Goal: Information Seeking & Learning: Find specific fact

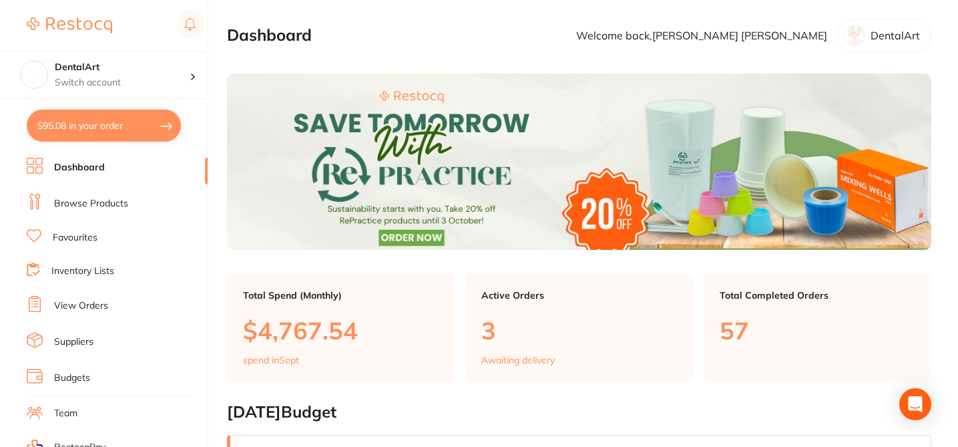
click at [109, 200] on link "Browse Products" at bounding box center [91, 203] width 74 height 13
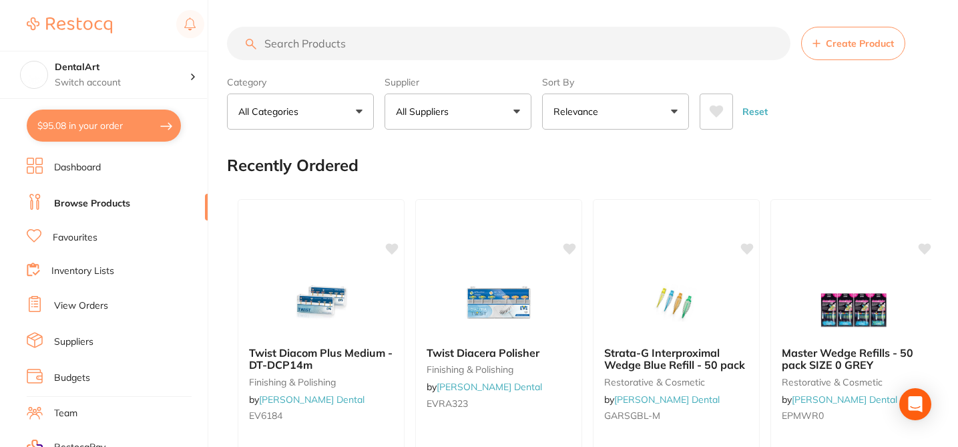
click at [311, 45] on input "search" at bounding box center [508, 43] width 563 height 33
paste input "EV9086"
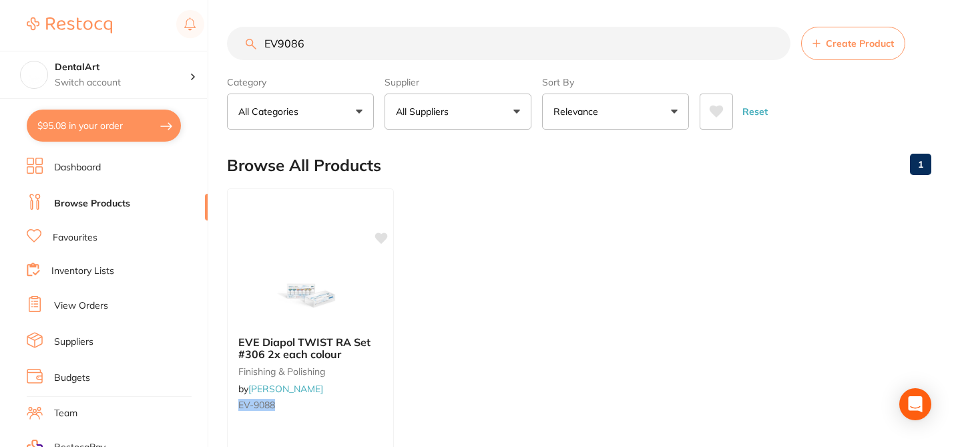
type input "EV9086"
drag, startPoint x: 286, startPoint y: 44, endPoint x: 234, endPoint y: 40, distance: 52.9
click at [233, 43] on input "EV9086" at bounding box center [508, 43] width 563 height 33
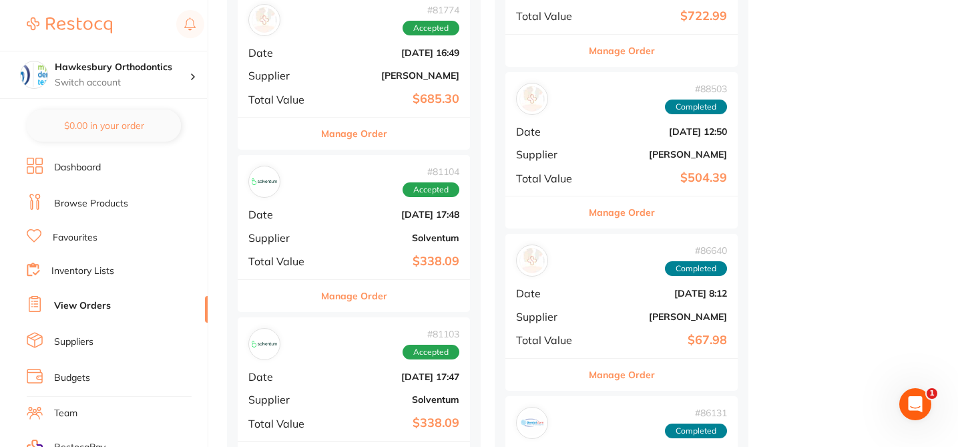
scroll to position [1896, 0]
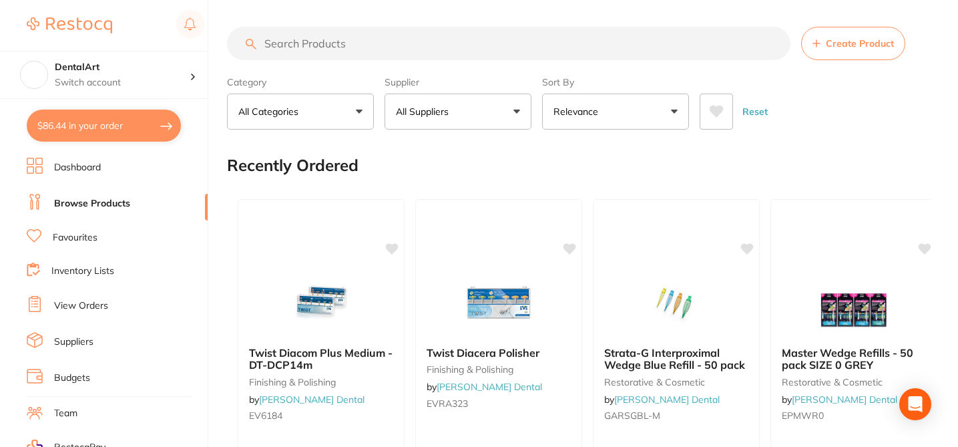
click at [316, 44] on input "search" at bounding box center [508, 43] width 563 height 33
paste input "EV9086"
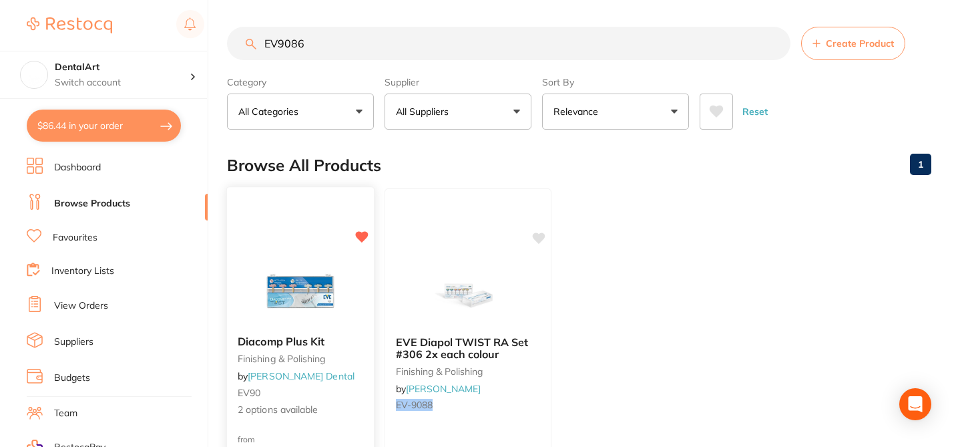
type input "EV9086"
click at [357, 387] on small "EV90" at bounding box center [300, 392] width 125 height 11
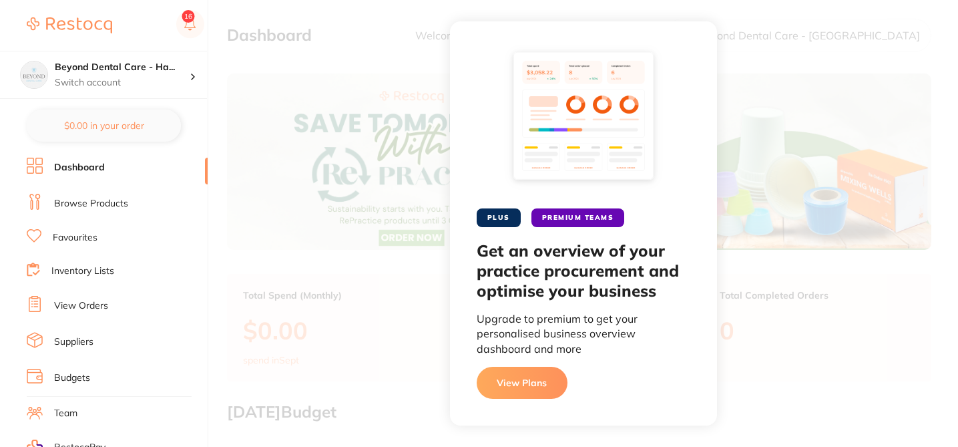
click at [519, 387] on button "View Plans" at bounding box center [522, 382] width 91 height 32
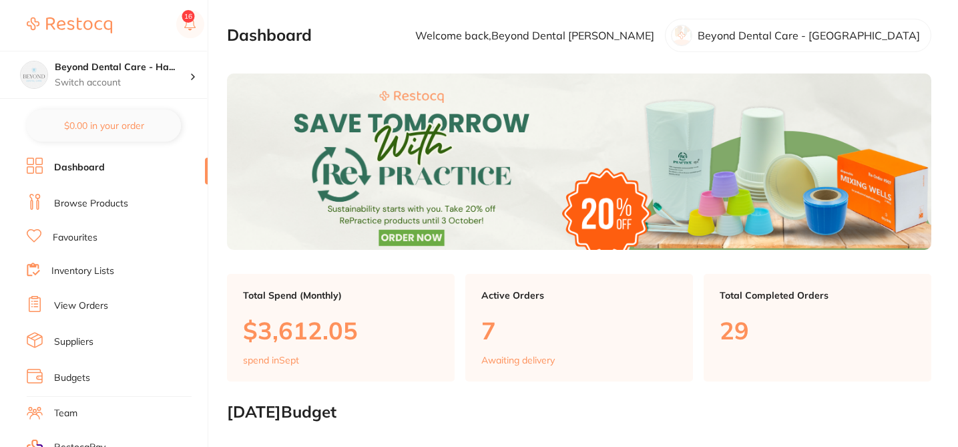
click at [73, 306] on link "View Orders" at bounding box center [81, 305] width 54 height 13
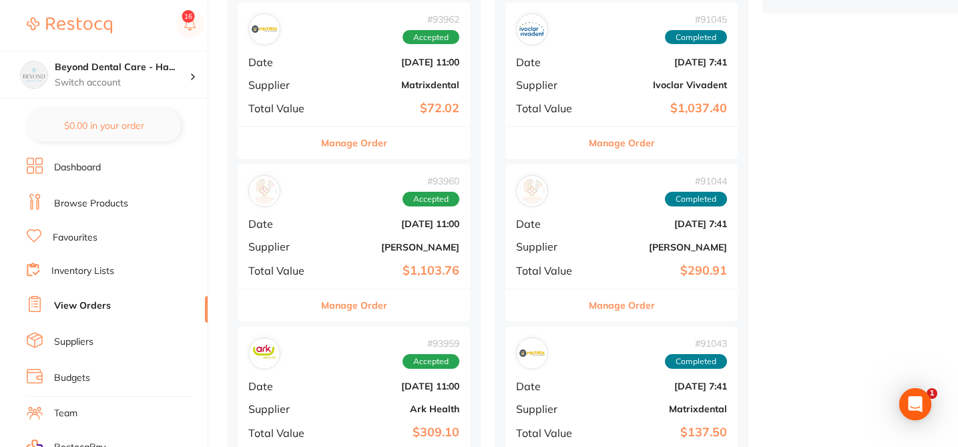
scroll to position [561, 0]
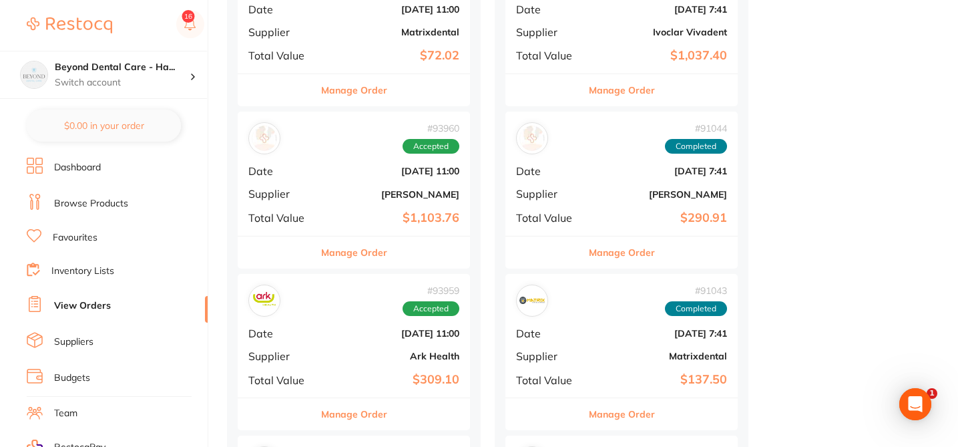
click at [361, 255] on button "Manage Order" at bounding box center [354, 252] width 66 height 32
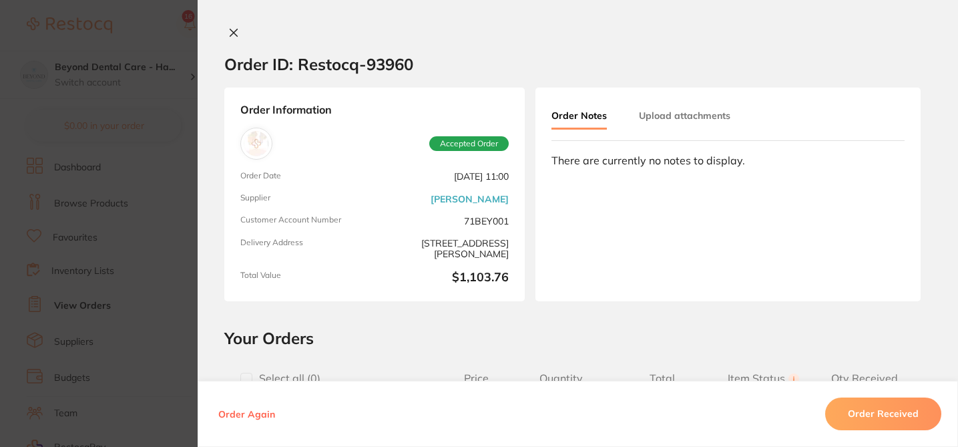
click at [556, 331] on h2 "Your Orders" at bounding box center [577, 338] width 707 height 20
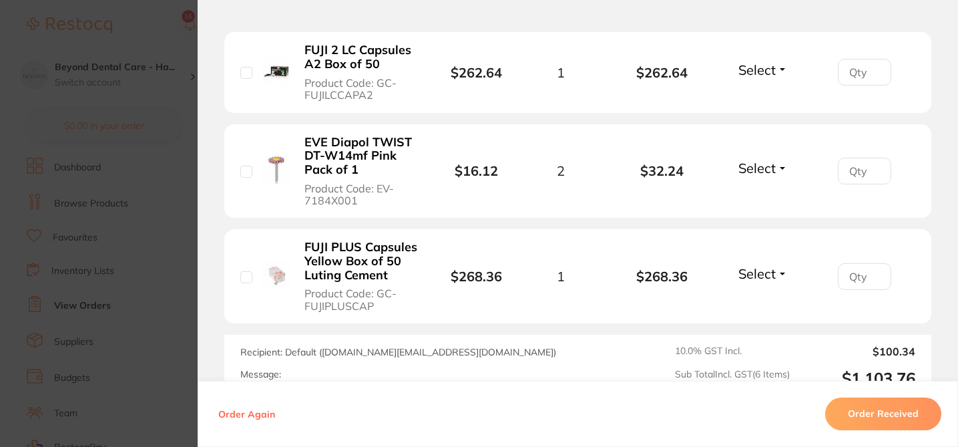
scroll to position [774, 0]
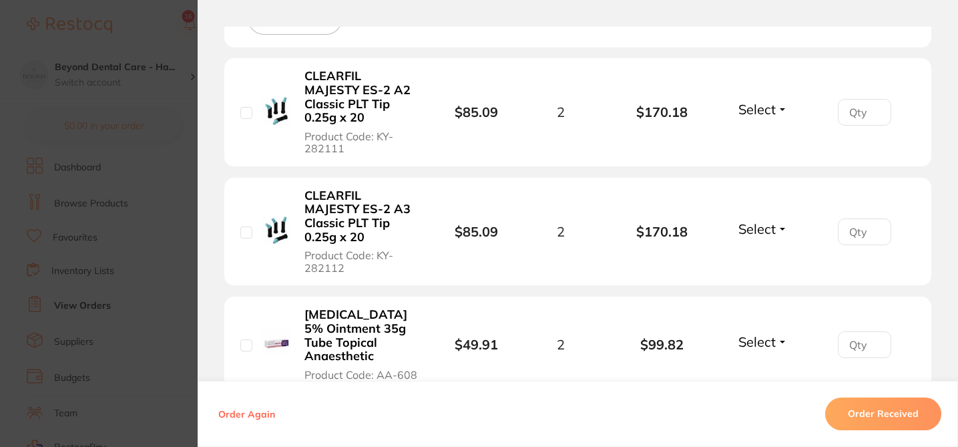
scroll to position [396, 0]
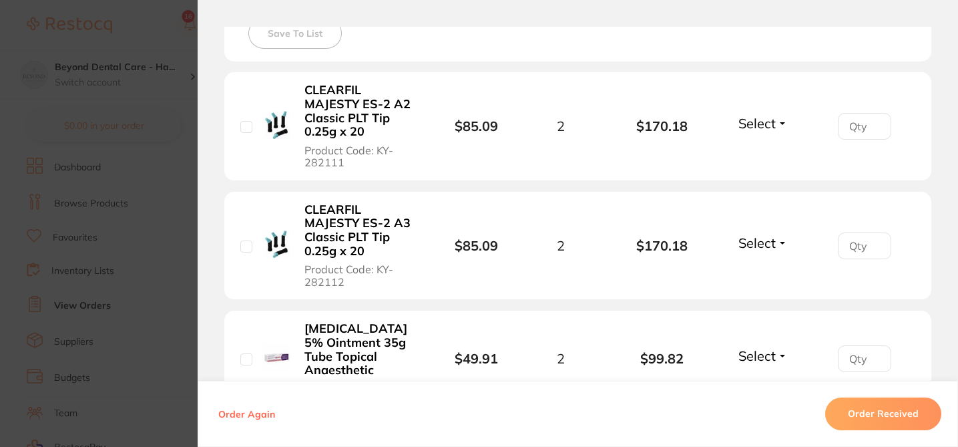
click at [935, 162] on section "Your Orders Select all ( 0 ) Price Quantity Total Item Status You can use this …" at bounding box center [578, 357] width 760 height 852
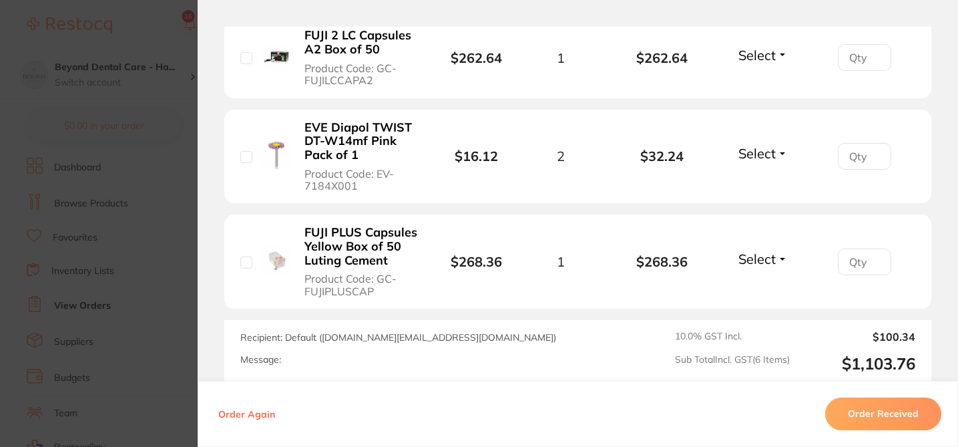
scroll to position [816, 0]
